Goal: Task Accomplishment & Management: Use online tool/utility

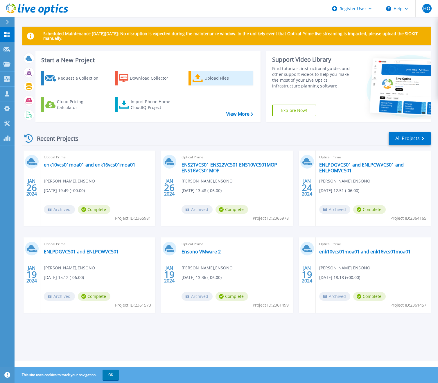
click at [221, 77] on div "Upload Files" at bounding box center [227, 78] width 46 height 12
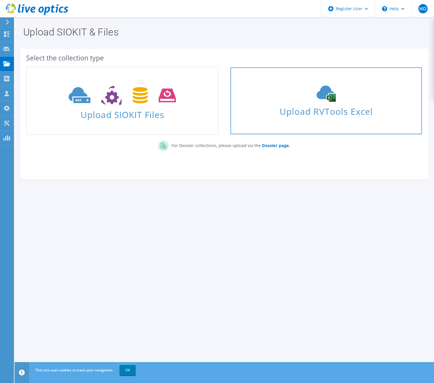
click at [305, 99] on icon at bounding box center [325, 93] width 87 height 16
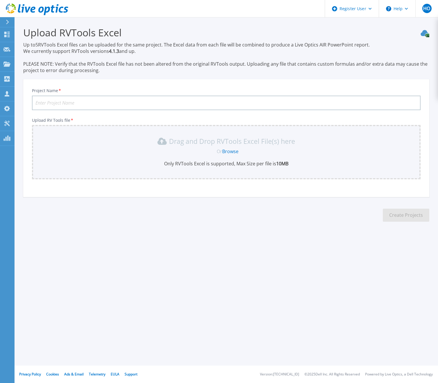
click at [75, 99] on input "Project Name *" at bounding box center [226, 103] width 389 height 15
type input "LE Edge Opp"
click at [231, 151] on link "Browse" at bounding box center [230, 151] width 16 height 6
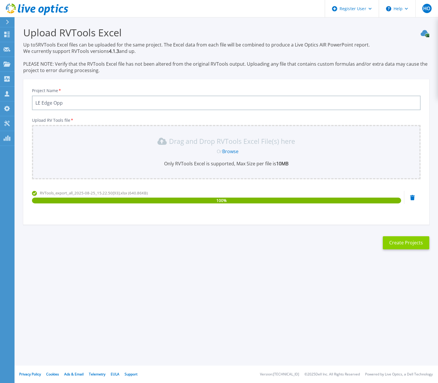
click at [408, 243] on button "Create Projects" at bounding box center [406, 242] width 46 height 13
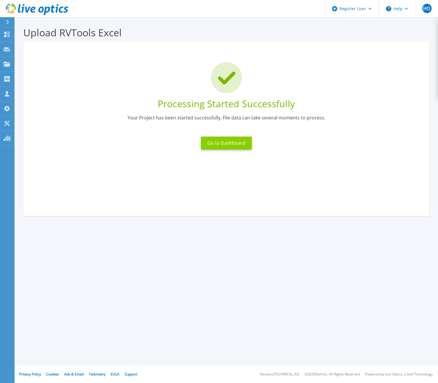
click at [213, 137] on button "Go to Dashboard" at bounding box center [226, 142] width 51 height 13
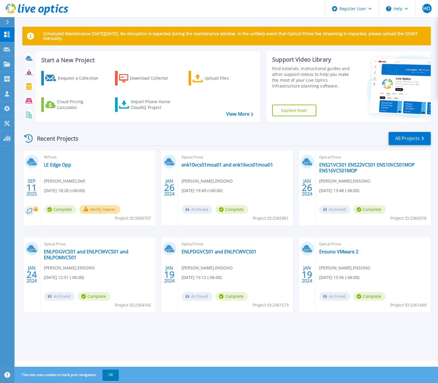
click at [62, 209] on span "Complete" at bounding box center [60, 209] width 33 height 9
click at [29, 210] on circle at bounding box center [30, 211] width 10 height 10
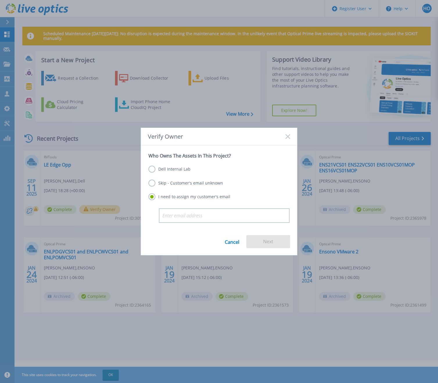
click at [153, 184] on label "Skip - Customer's email unknown" at bounding box center [185, 182] width 75 height 7
click at [0, 0] on input "Skip - Customer's email unknown" at bounding box center [0, 0] width 0 height 0
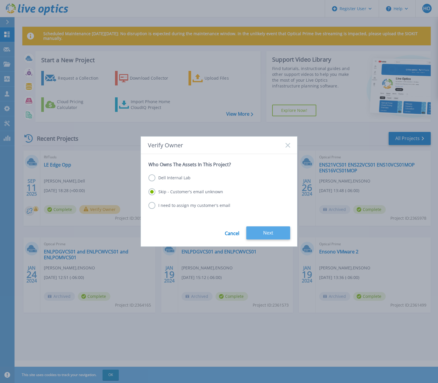
click at [272, 233] on button "Next" at bounding box center [268, 232] width 44 height 13
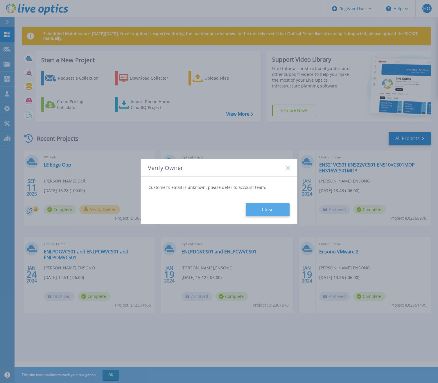
click at [268, 209] on button "Close" at bounding box center [268, 209] width 44 height 13
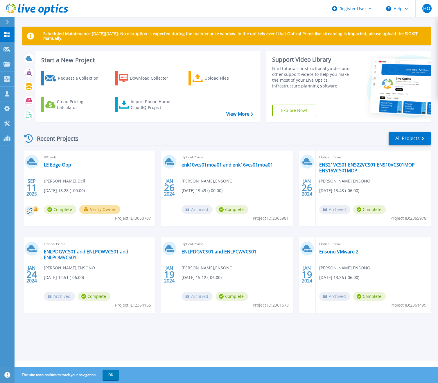
click at [61, 187] on div "RVTools LE Edge Opp Hilmi Ortadeveci , Dell 09/11/2025, 18:28 (+00:00) Complete…" at bounding box center [97, 187] width 115 height 75
click at [30, 210] on circle at bounding box center [30, 211] width 10 height 10
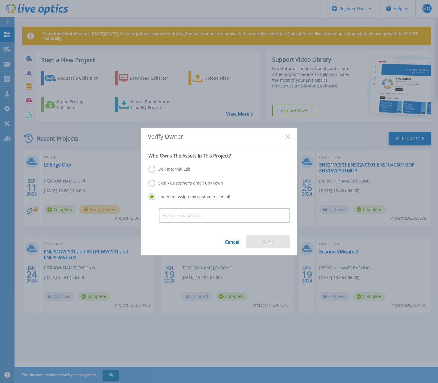
click at [179, 184] on label "Skip - Customer's email unknown" at bounding box center [185, 182] width 75 height 7
click at [0, 0] on input "Skip - Customer's email unknown" at bounding box center [0, 0] width 0 height 0
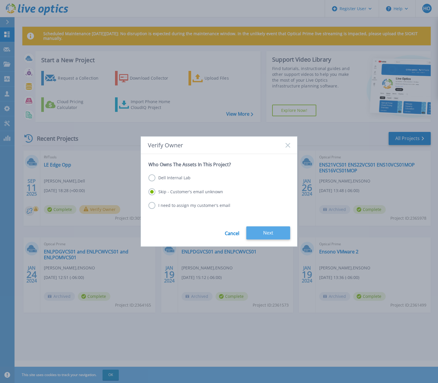
click at [272, 233] on button "Next" at bounding box center [268, 232] width 44 height 13
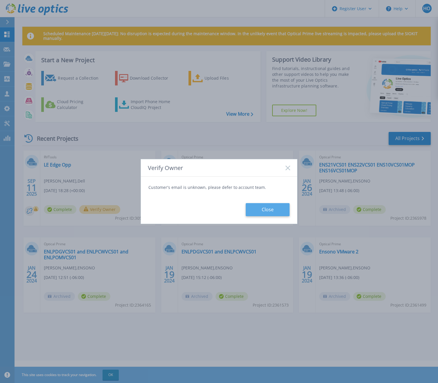
click at [263, 207] on button "Close" at bounding box center [268, 209] width 44 height 13
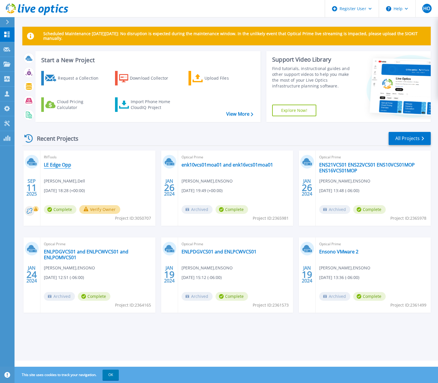
click at [59, 164] on link "LE Edge Opp" at bounding box center [57, 165] width 27 height 6
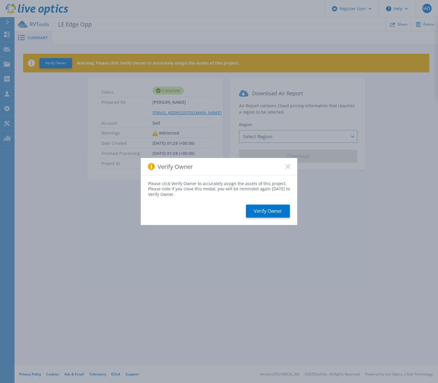
click at [288, 168] on icon at bounding box center [287, 166] width 5 height 5
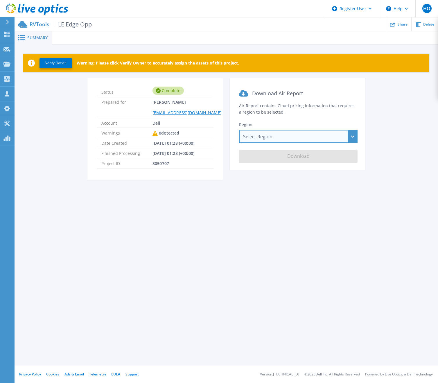
click at [298, 139] on div "Select Region Asia Pacific (Hong Kong) Asia Pacific (Mumbai) Asia Pacific (Seou…" at bounding box center [298, 136] width 118 height 13
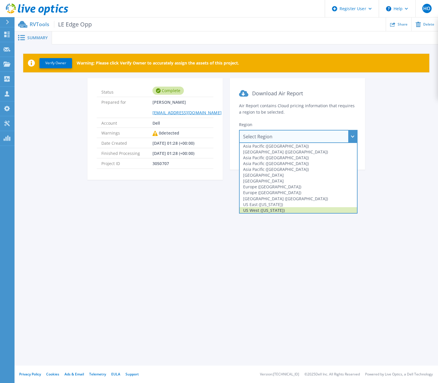
click at [288, 208] on div "US West (California)" at bounding box center [298, 210] width 117 height 6
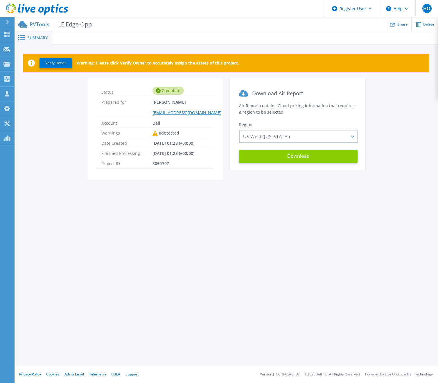
click at [296, 158] on button "Download" at bounding box center [298, 156] width 118 height 13
